Goal: Navigation & Orientation: Find specific page/section

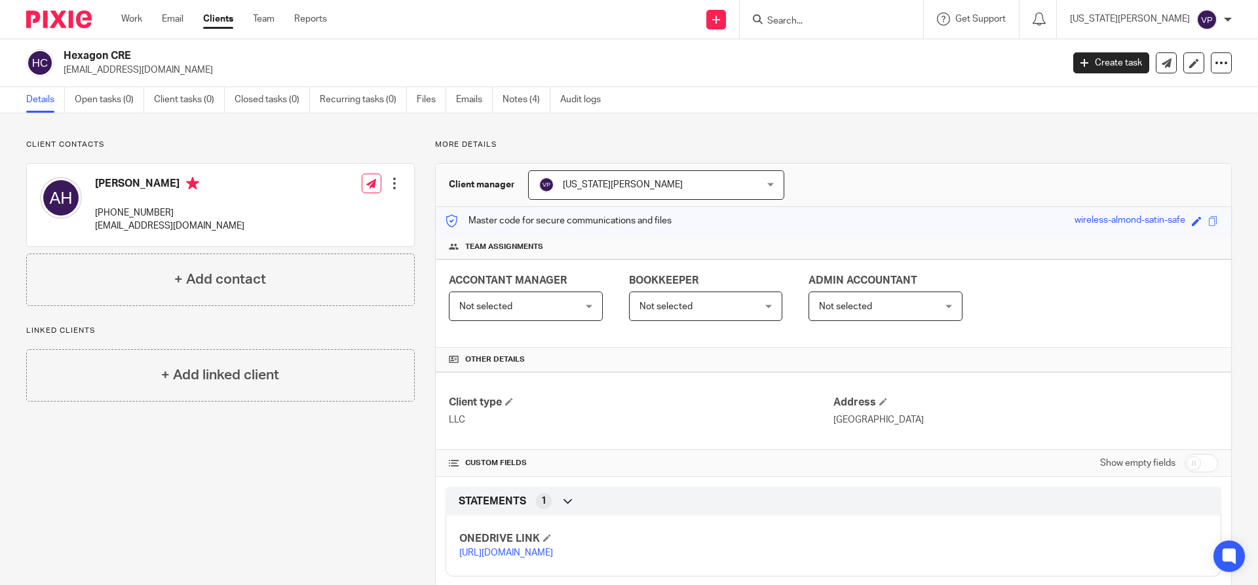
click at [222, 18] on link "Clients" at bounding box center [218, 18] width 30 height 13
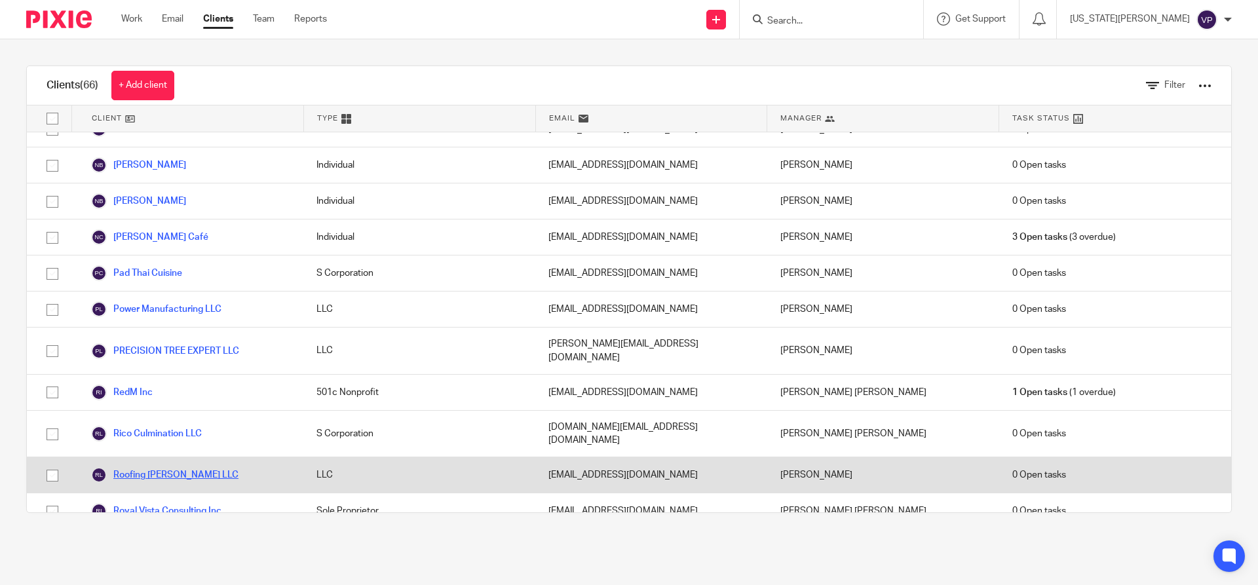
scroll to position [1998, 0]
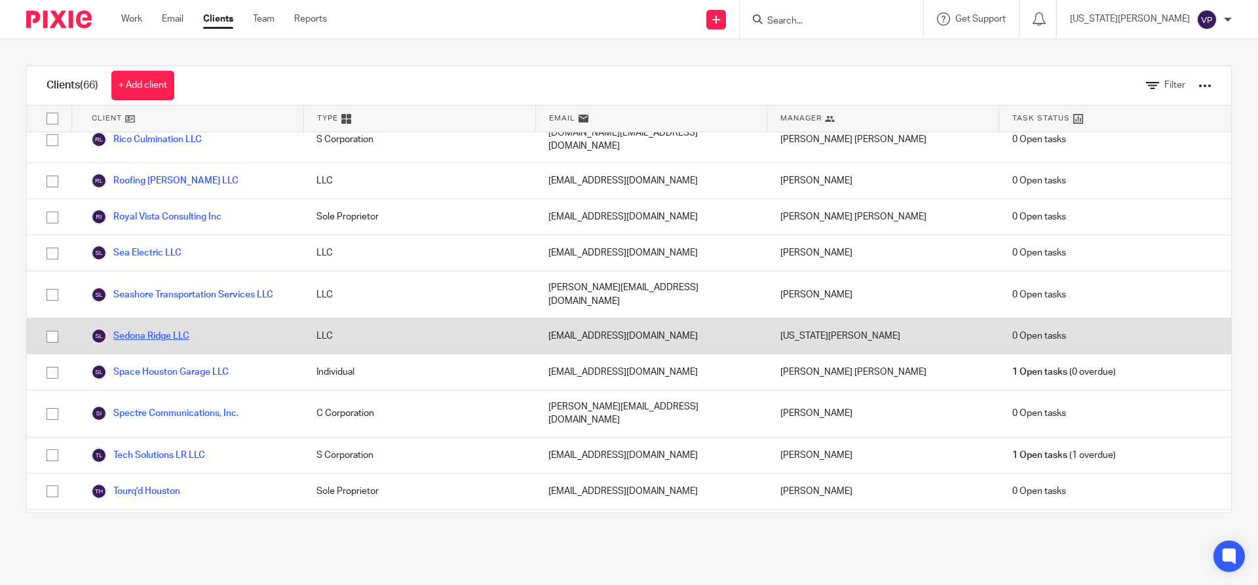
click at [173, 328] on link "Sedona Ridge LLC" at bounding box center [140, 336] width 98 height 16
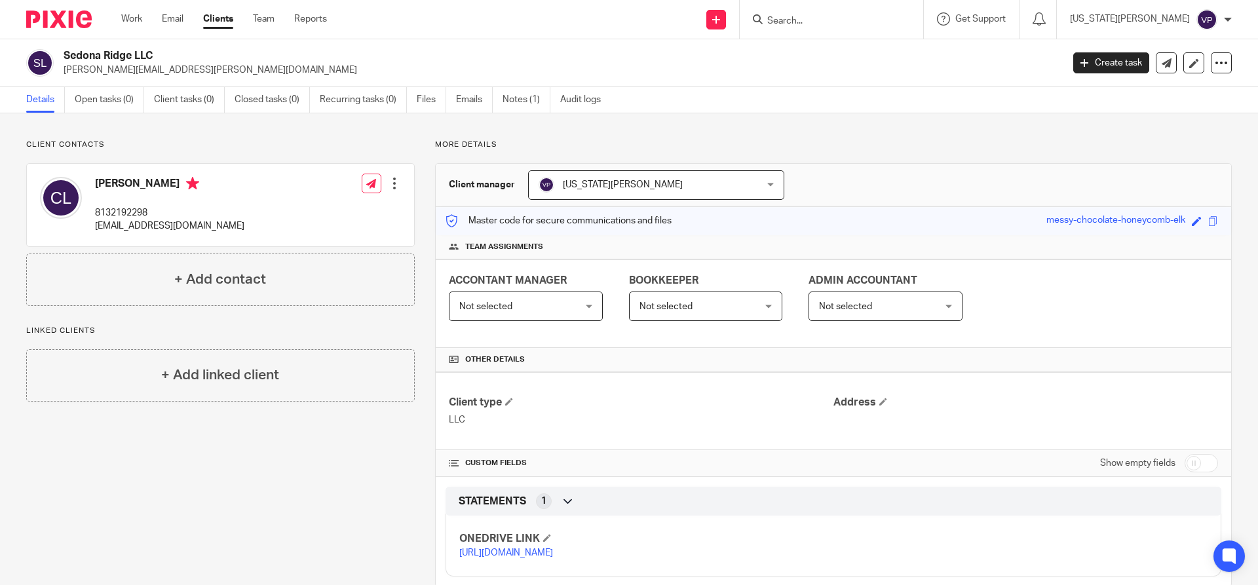
click at [553, 558] on link "[URL][DOMAIN_NAME]" at bounding box center [506, 553] width 94 height 9
